Goal: Communication & Community: Answer question/provide support

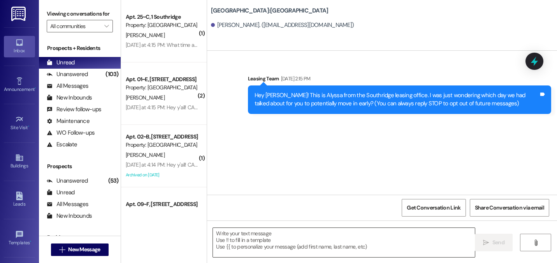
click at [253, 236] on textarea at bounding box center [344, 242] width 262 height 29
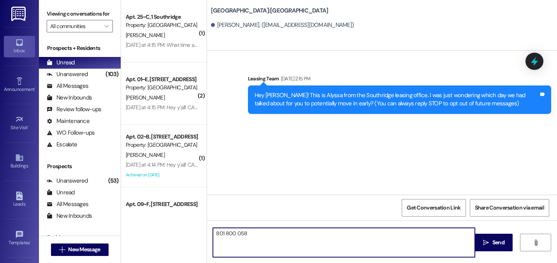
type textarea "[PHONE_NUMBER]"
drag, startPoint x: 222, startPoint y: 231, endPoint x: 247, endPoint y: 231, distance: 24.2
click at [247, 231] on textarea "[PHONE_NUMBER]" at bounding box center [344, 242] width 262 height 29
drag, startPoint x: 247, startPoint y: 231, endPoint x: 165, endPoint y: 211, distance: 83.8
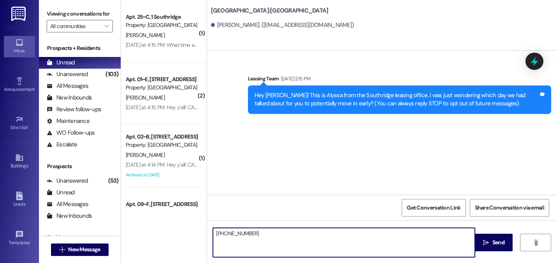
click at [165, 211] on div "( 1 ) Apt. 25~C, 1 Southridge Property: [GEOGRAPHIC_DATA] [PERSON_NAME] [DATE] …" at bounding box center [339, 131] width 436 height 263
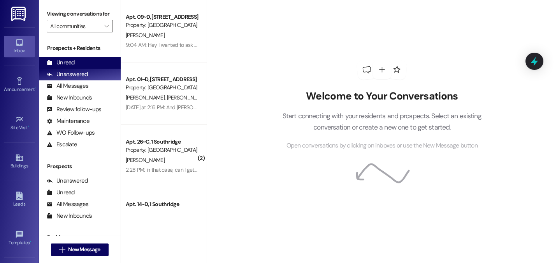
click at [77, 69] on div "Unread (0)" at bounding box center [80, 63] width 82 height 12
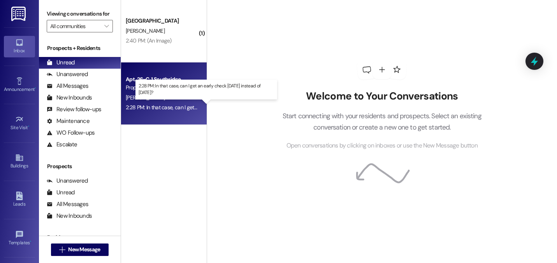
click at [160, 109] on div "2:28 PM: In that case, can I get an early check on Friday instead of Tuesday? 2…" at bounding box center [206, 107] width 160 height 7
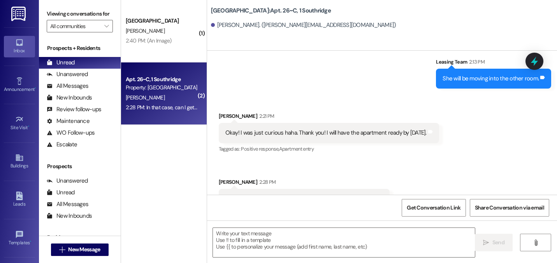
scroll to position [5883, 0]
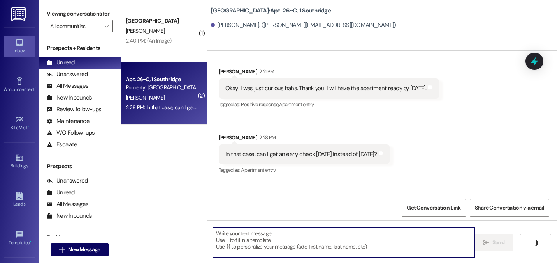
click at [296, 230] on textarea at bounding box center [344, 242] width 262 height 29
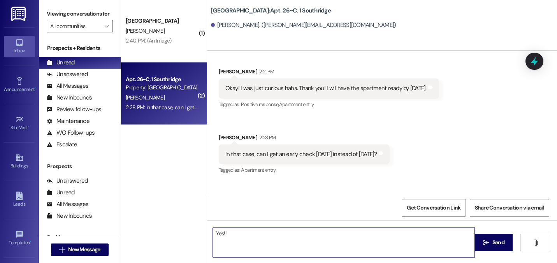
type textarea "Yes!!"
click at [286, 240] on textarea "Yes!!" at bounding box center [344, 242] width 262 height 29
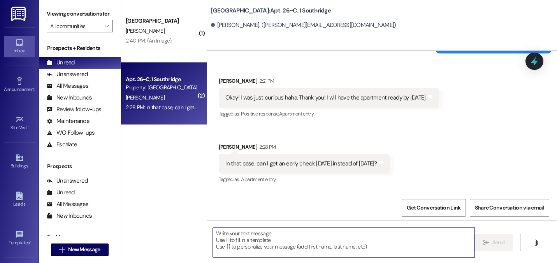
scroll to position [5937, 0]
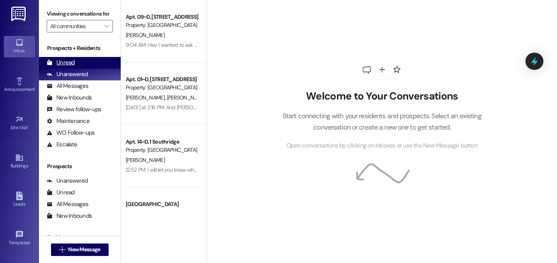
click at [60, 67] on div "Unread" at bounding box center [61, 62] width 28 height 8
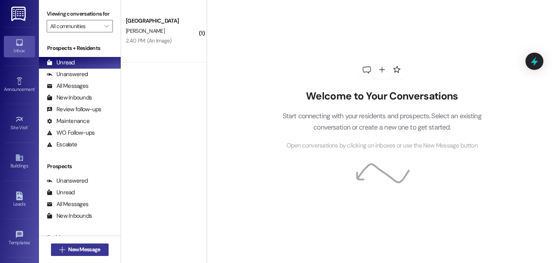
click at [75, 253] on span "New Message" at bounding box center [84, 249] width 32 height 8
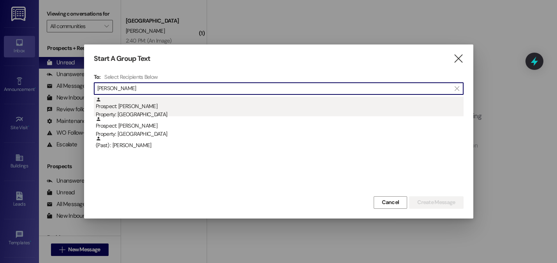
type input "[PERSON_NAME]"
click at [139, 100] on div "Prospect: [PERSON_NAME] Property: [GEOGRAPHIC_DATA]" at bounding box center [280, 108] width 368 height 22
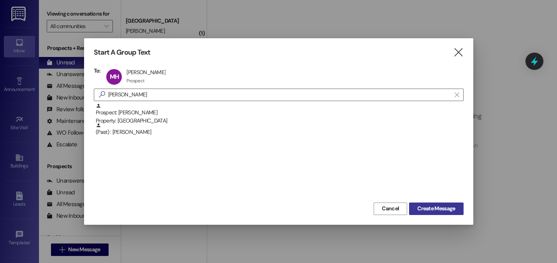
click at [430, 210] on span "Create Message" at bounding box center [437, 208] width 38 height 8
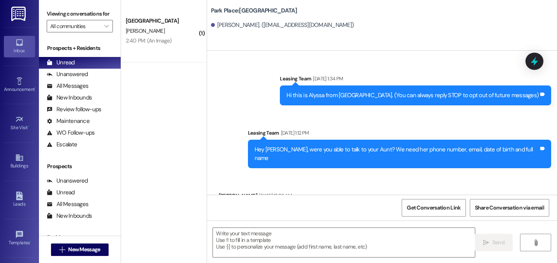
scroll to position [1048, 0]
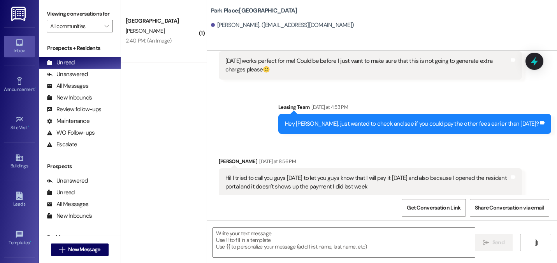
click at [301, 242] on textarea at bounding box center [344, 242] width 262 height 29
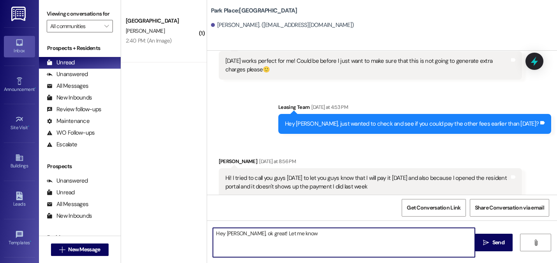
drag, startPoint x: 298, startPoint y: 229, endPoint x: 235, endPoint y: 228, distance: 62.7
click at [235, 228] on textarea "Hey [PERSON_NAME], ok great! Let me know" at bounding box center [344, 242] width 262 height 29
drag, startPoint x: 295, startPoint y: 234, endPoint x: 218, endPoint y: 233, distance: 77.1
click at [218, 233] on textarea "Hey [PERSON_NAME], ok great! Let me know" at bounding box center [344, 242] width 262 height 29
type textarea "H"
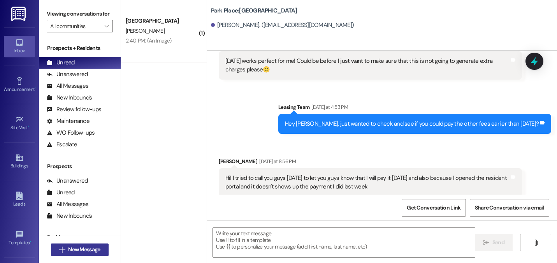
click at [92, 251] on span "New Message" at bounding box center [84, 249] width 32 height 8
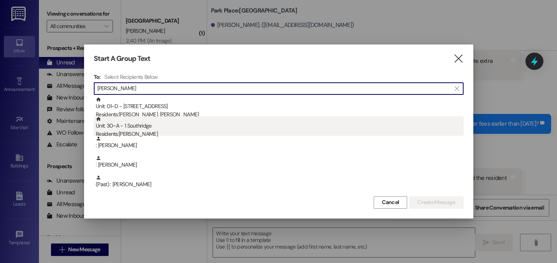
type input "[PERSON_NAME]"
click at [149, 134] on div "Residents: [PERSON_NAME]" at bounding box center [280, 134] width 368 height 8
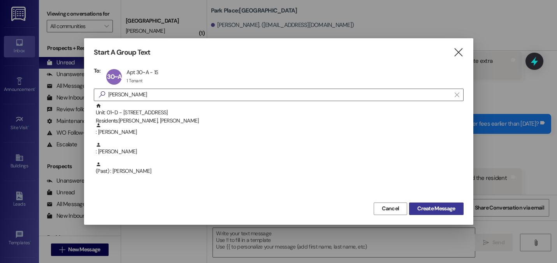
click at [442, 207] on span "Create Message" at bounding box center [437, 208] width 38 height 8
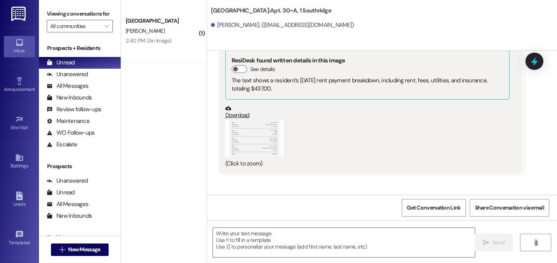
scroll to position [14490, 0]
